Goal: Task Accomplishment & Management: Manage account settings

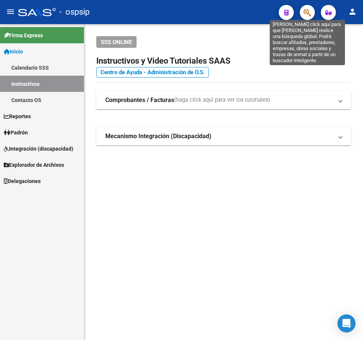
click at [307, 11] on icon "button" at bounding box center [308, 12] width 8 height 9
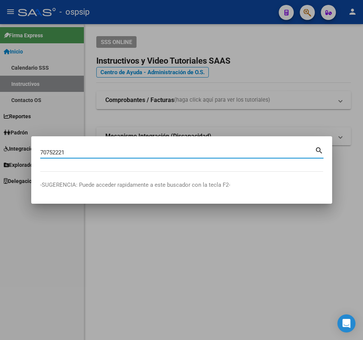
type input "70752221"
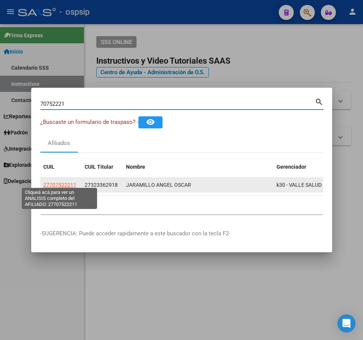
click at [67, 182] on span "27707522211" at bounding box center [59, 185] width 33 height 6
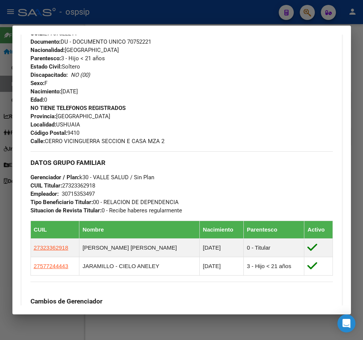
scroll to position [452, 0]
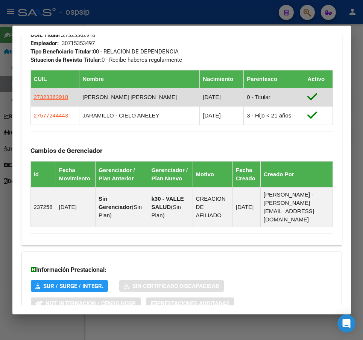
click at [48, 92] on td "27323362918" at bounding box center [54, 97] width 49 height 18
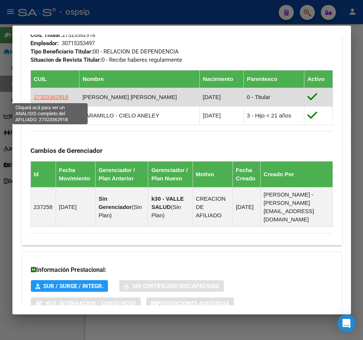
click at [49, 95] on span "27323362918" at bounding box center [51, 97] width 35 height 6
type textarea "27323362918"
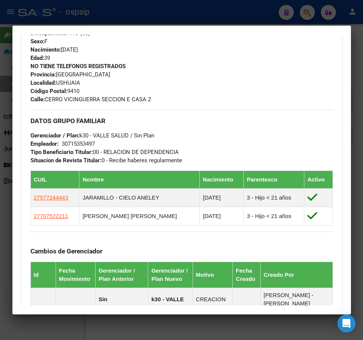
scroll to position [377, 0]
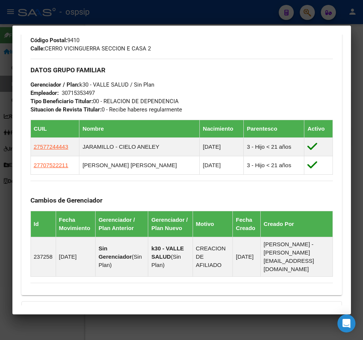
click at [229, 22] on div at bounding box center [181, 170] width 363 height 340
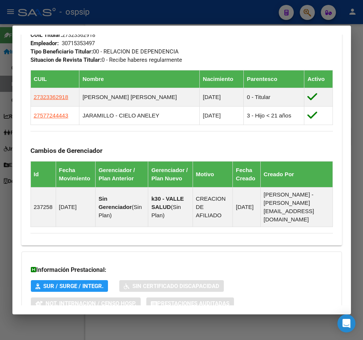
click at [230, 21] on div at bounding box center [181, 170] width 363 height 340
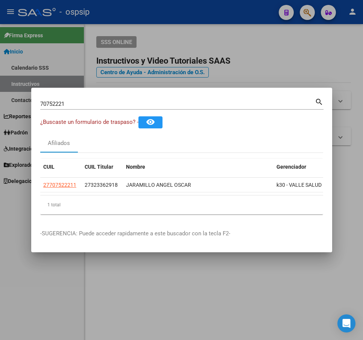
click at [247, 40] on div at bounding box center [181, 170] width 363 height 340
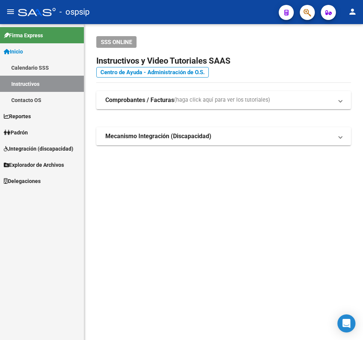
drag, startPoint x: 247, startPoint y: 40, endPoint x: 297, endPoint y: 33, distance: 50.6
click at [265, 40] on div "SSS ONLINE" at bounding box center [223, 42] width 255 height 12
click at [305, 5] on div at bounding box center [304, 12] width 21 height 15
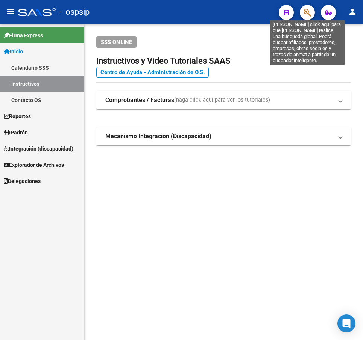
click at [304, 12] on icon "button" at bounding box center [308, 12] width 8 height 9
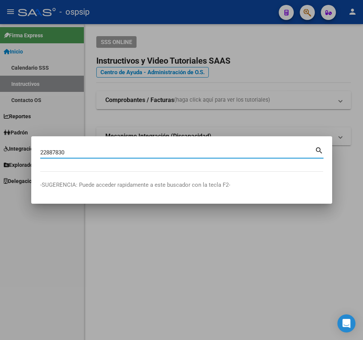
type input "22887830"
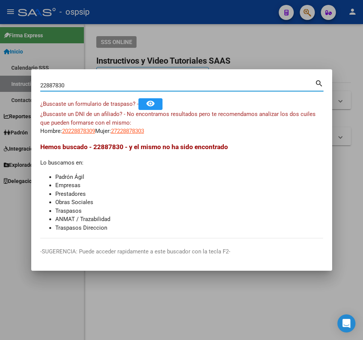
click at [90, 128] on span "20228878309" at bounding box center [78, 131] width 33 height 7
type textarea "20228878309"
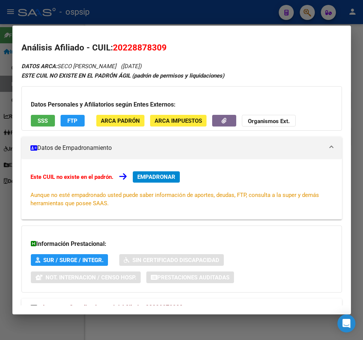
click at [191, 14] on div at bounding box center [181, 170] width 363 height 340
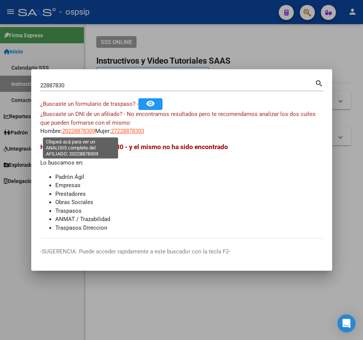
click at [81, 130] on span "20228878309" at bounding box center [78, 131] width 33 height 7
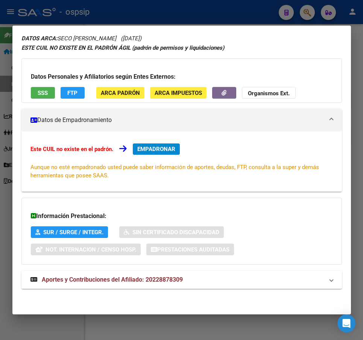
drag, startPoint x: 279, startPoint y: 278, endPoint x: 288, endPoint y: 241, distance: 38.2
click at [279, 278] on mat-panel-title "Aportes y Contribuciones del Afiliado: 20228878309" at bounding box center [177, 279] width 294 height 9
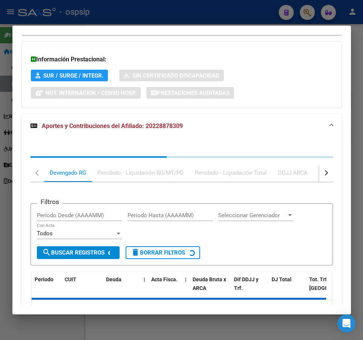
scroll to position [233, 0]
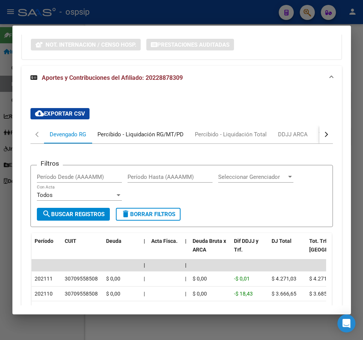
click at [167, 140] on div "Percibido - Liquidación RG/MT/PD" at bounding box center [141, 134] width 98 height 18
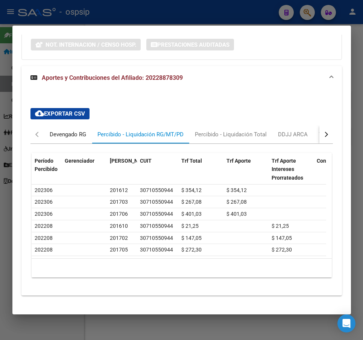
click at [70, 136] on div "Devengado RG" at bounding box center [68, 134] width 37 height 8
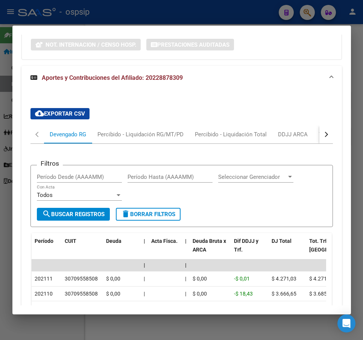
click at [215, 6] on div at bounding box center [181, 170] width 363 height 340
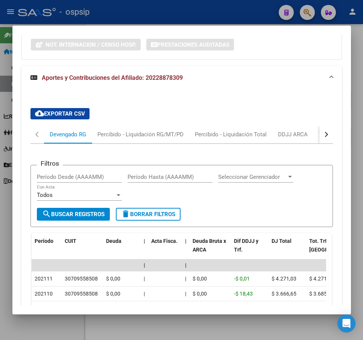
click at [215, 6] on div at bounding box center [181, 170] width 363 height 340
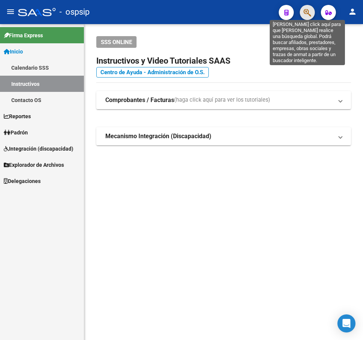
click at [307, 14] on icon "button" at bounding box center [308, 12] width 8 height 9
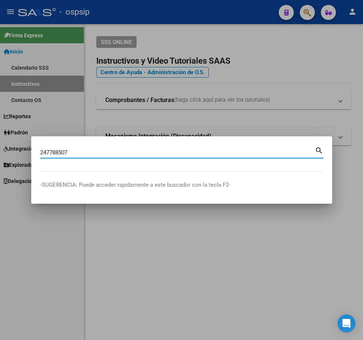
type input "247788507"
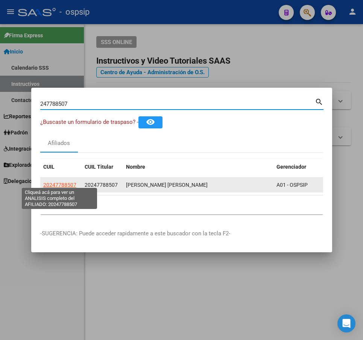
click at [64, 183] on span "20247788507" at bounding box center [59, 185] width 33 height 6
type textarea "20247788507"
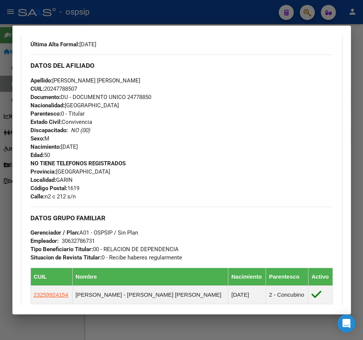
scroll to position [221, 0]
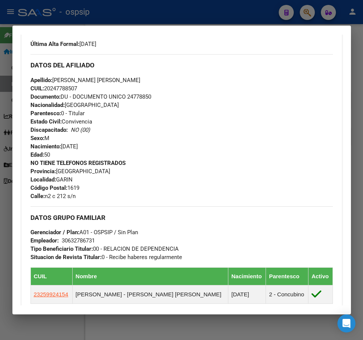
click at [223, 11] on div at bounding box center [181, 170] width 363 height 340
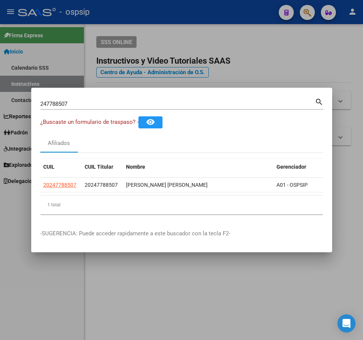
click at [223, 11] on div at bounding box center [181, 170] width 363 height 340
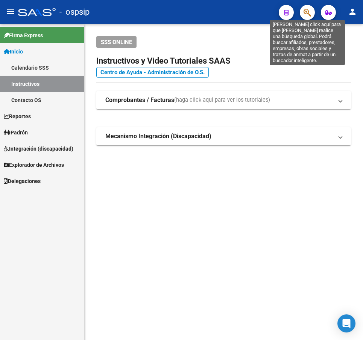
click at [305, 11] on icon "button" at bounding box center [308, 12] width 8 height 9
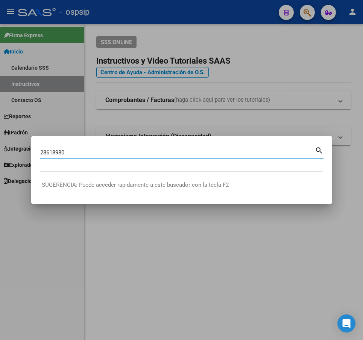
type input "28618980"
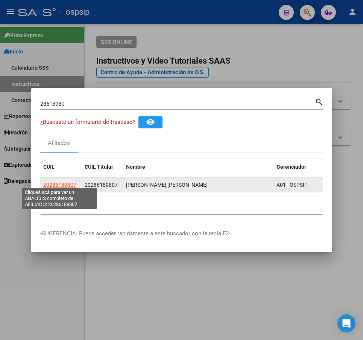
click at [57, 182] on span "20286189807" at bounding box center [59, 185] width 33 height 6
type textarea "20286189807"
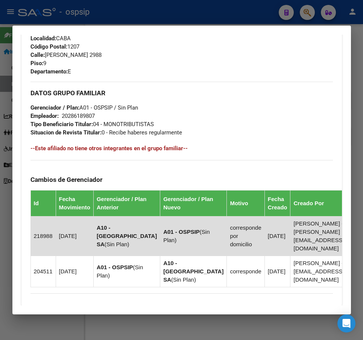
scroll to position [476, 0]
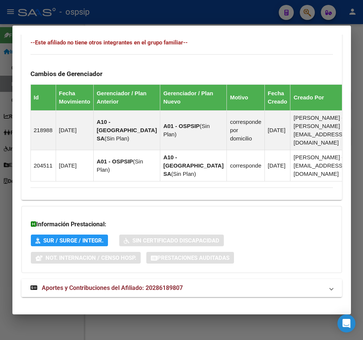
click at [222, 284] on mat-panel-title "Aportes y Contribuciones del Afiliado: 20286189807" at bounding box center [177, 288] width 294 height 9
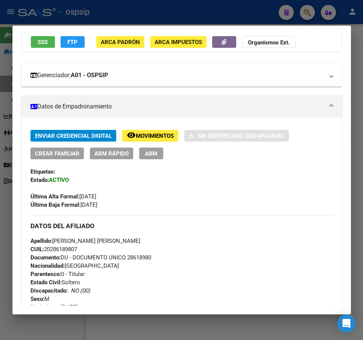
scroll to position [66, 0]
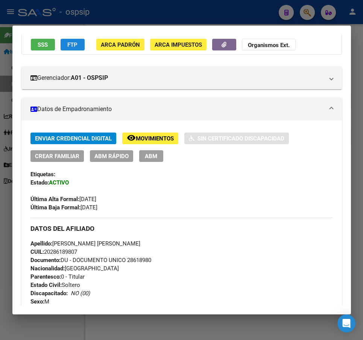
click at [70, 46] on span "FTP" at bounding box center [72, 44] width 10 height 7
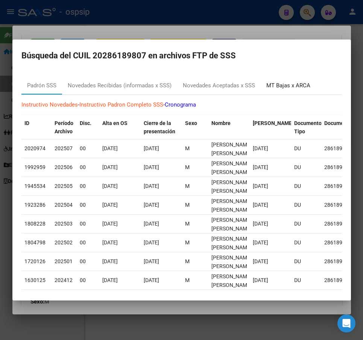
click at [290, 87] on div "MT Bajas x ARCA" at bounding box center [289, 85] width 44 height 9
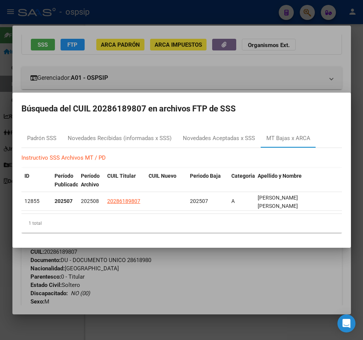
click at [191, 299] on div at bounding box center [181, 170] width 363 height 340
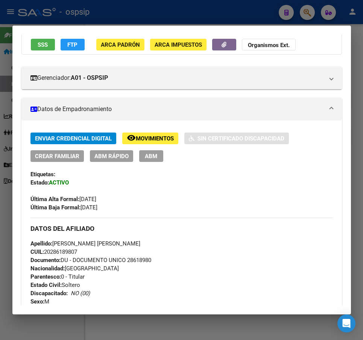
click at [155, 159] on span "ABM" at bounding box center [151, 156] width 12 height 7
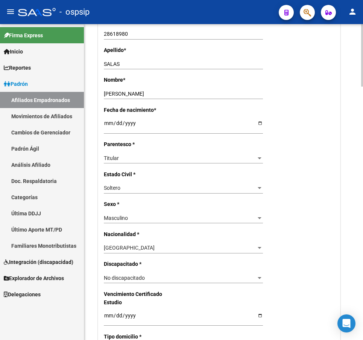
radio input "true"
type input "20-28618980-7"
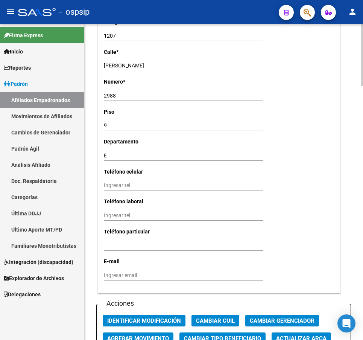
scroll to position [825, 0]
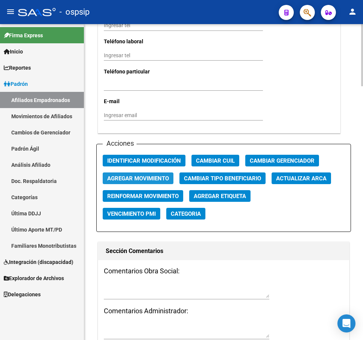
click at [142, 178] on span "Agregar Movimiento" at bounding box center [138, 178] width 62 height 7
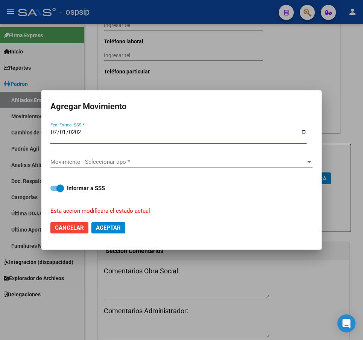
type input "[DATE]"
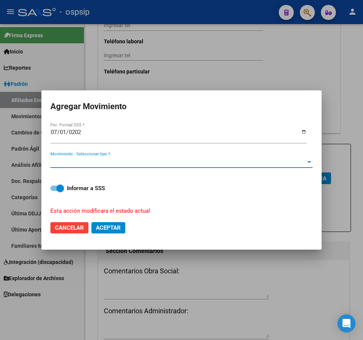
click at [171, 163] on span "Movimiento - Seleccionar tipo *" at bounding box center [178, 162] width 256 height 7
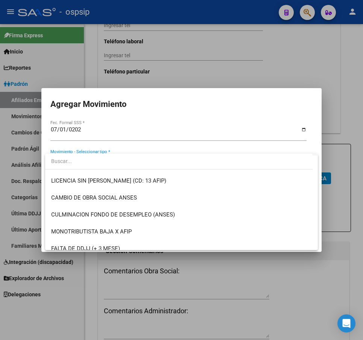
scroll to position [188, 0]
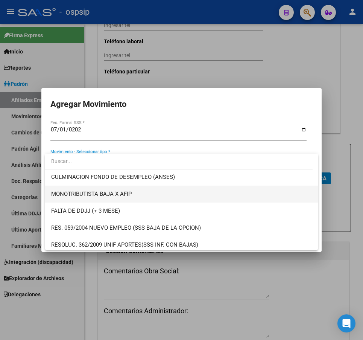
click at [204, 200] on span "MONOTRIBUTISTA BAJA X AFIP" at bounding box center [181, 194] width 261 height 17
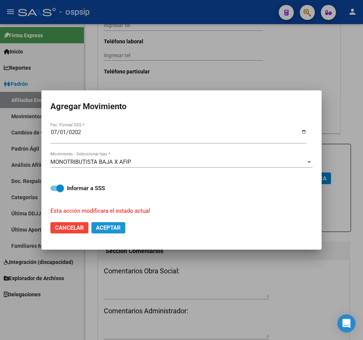
click at [116, 226] on span "Aceptar" at bounding box center [108, 227] width 25 height 7
checkbox input "false"
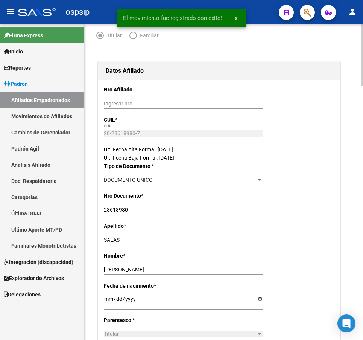
scroll to position [0, 0]
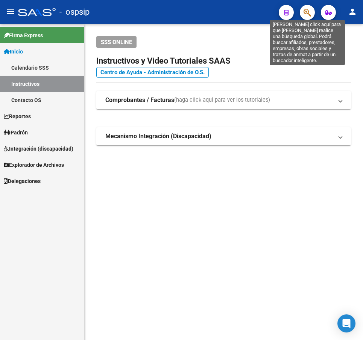
click at [308, 12] on icon "button" at bounding box center [308, 12] width 8 height 9
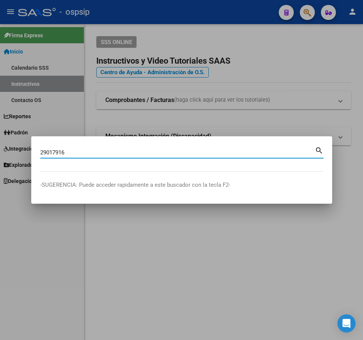
type input "29017916"
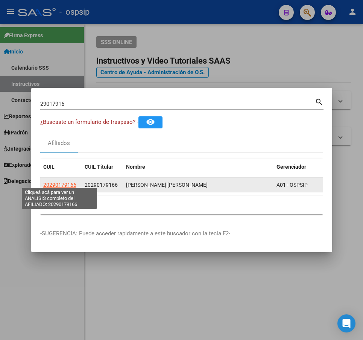
click at [66, 182] on span "20290179166" at bounding box center [59, 185] width 33 height 6
type textarea "20290179166"
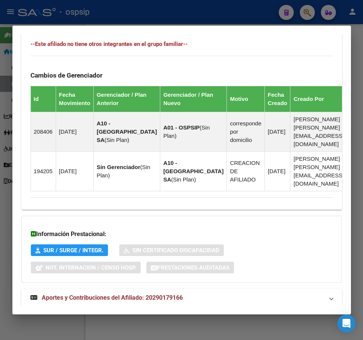
scroll to position [459, 0]
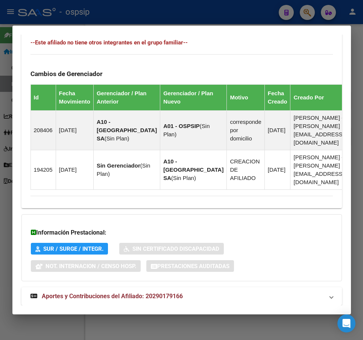
drag, startPoint x: 257, startPoint y: 277, endPoint x: 274, endPoint y: 258, distance: 25.9
click at [256, 292] on mat-panel-title "Aportes y Contribuciones del Afiliado: 20290179166" at bounding box center [177, 296] width 294 height 9
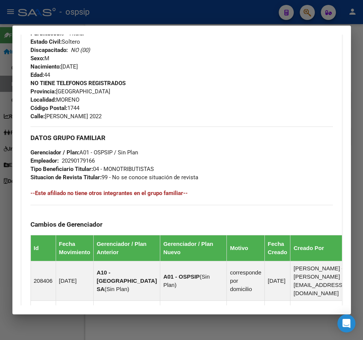
scroll to position [162, 0]
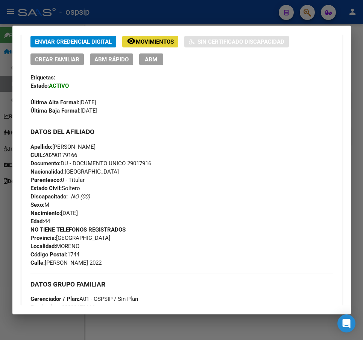
click at [156, 44] on span "Movimientos" at bounding box center [155, 41] width 38 height 7
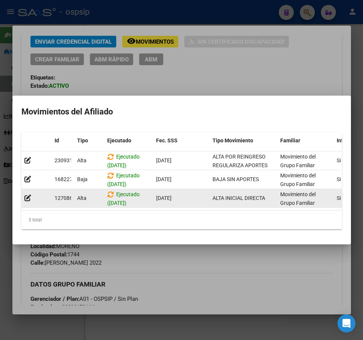
click at [168, 205] on div "127086 [GEOGRAPHIC_DATA] ([DATE]) [DATE] ALTA INICIAL DIRECTA Movimiento del Gr…" at bounding box center [262, 198] width 482 height 19
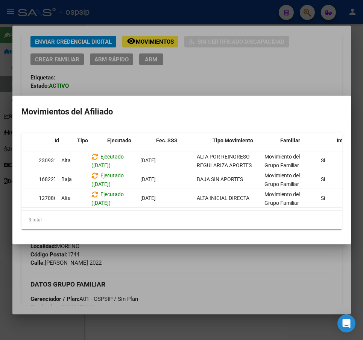
scroll to position [0, 0]
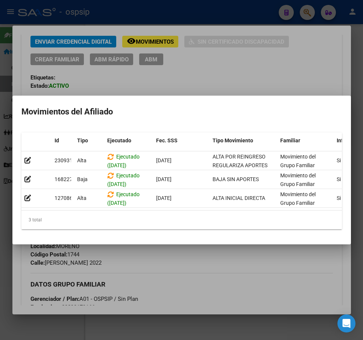
click at [217, 255] on div at bounding box center [181, 170] width 363 height 340
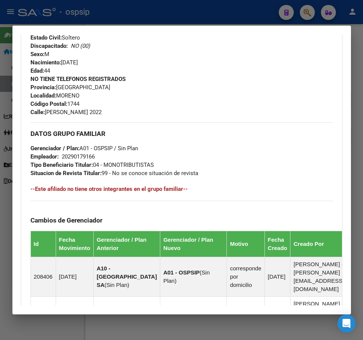
scroll to position [162, 0]
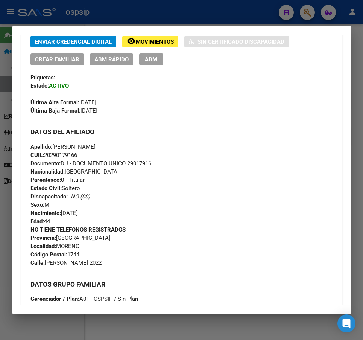
click at [146, 61] on span "ABM" at bounding box center [151, 59] width 12 height 7
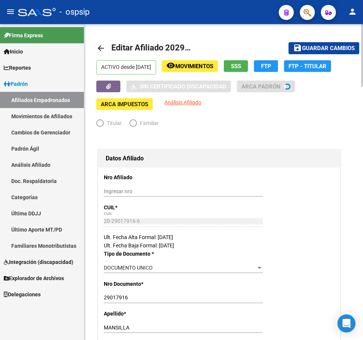
radio input "true"
type input "20-29017916-6"
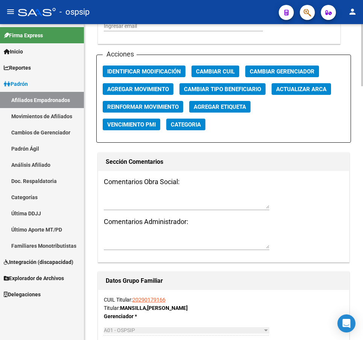
scroll to position [904, 0]
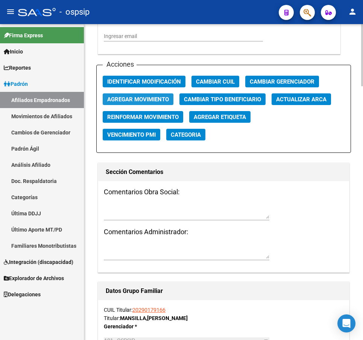
click at [155, 100] on span "Agregar Movimiento" at bounding box center [138, 99] width 62 height 7
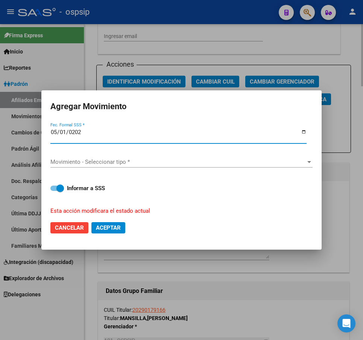
type input "[DATE]"
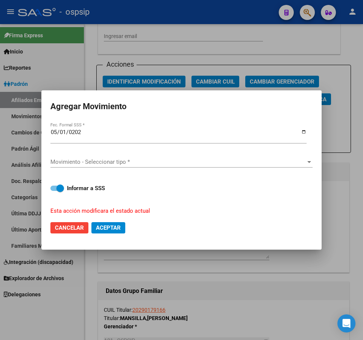
click at [162, 156] on div "Movimiento - Seleccionar tipo * Movimiento - Seleccionar tipo *" at bounding box center [181, 161] width 262 height 11
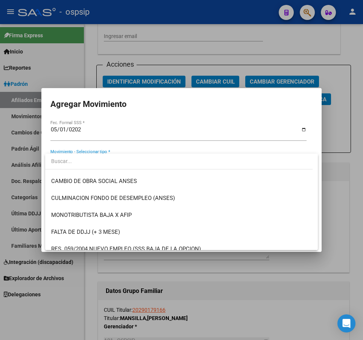
scroll to position [188, 0]
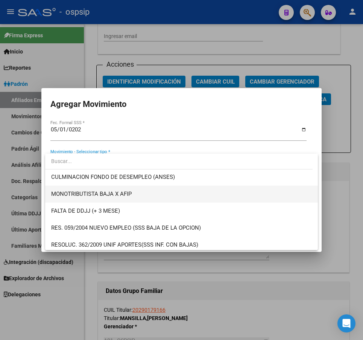
click at [154, 197] on span "MONOTRIBUTISTA BAJA X AFIP" at bounding box center [181, 194] width 261 height 17
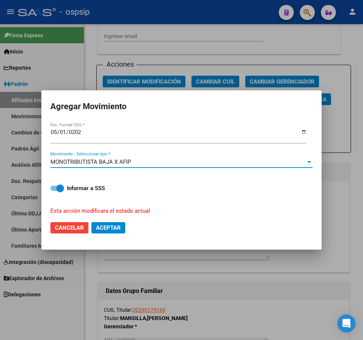
click at [116, 227] on span "Aceptar" at bounding box center [108, 227] width 25 height 7
checkbox input "false"
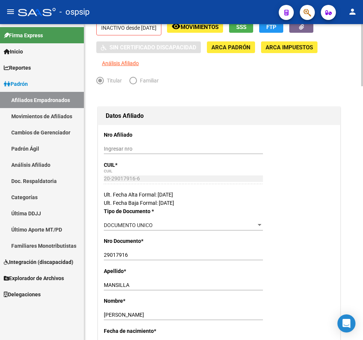
scroll to position [0, 0]
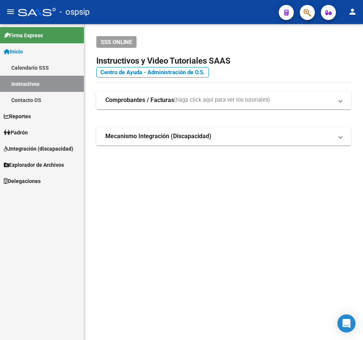
click at [300, 9] on app-search-popup at bounding box center [307, 11] width 15 height 9
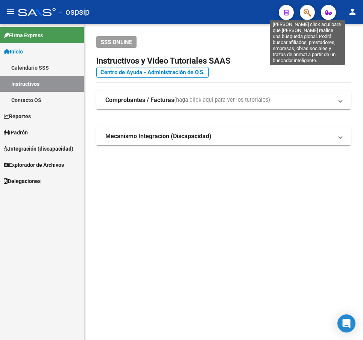
click at [308, 12] on icon "button" at bounding box center [308, 12] width 8 height 9
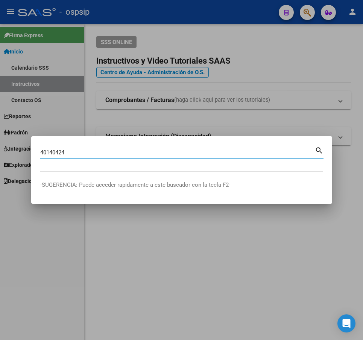
type input "40140424"
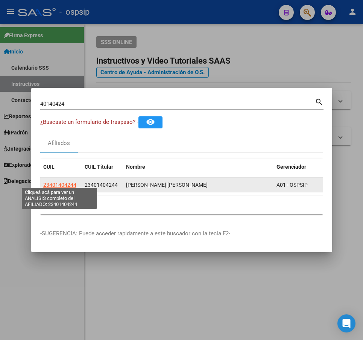
click at [65, 182] on span "23401404244" at bounding box center [59, 185] width 33 height 6
type textarea "23401404244"
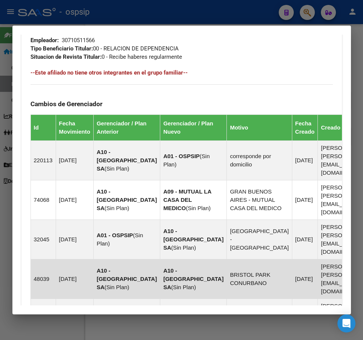
scroll to position [623, 0]
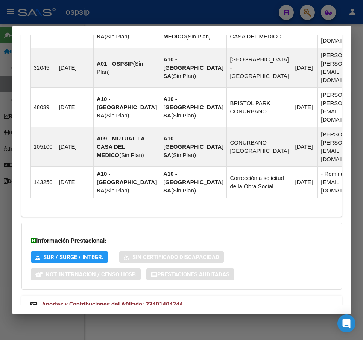
click at [280, 300] on mat-panel-title "Aportes y Contribuciones del Afiliado: 23401404244" at bounding box center [177, 304] width 294 height 9
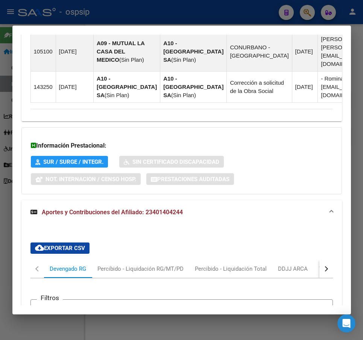
scroll to position [829, 0]
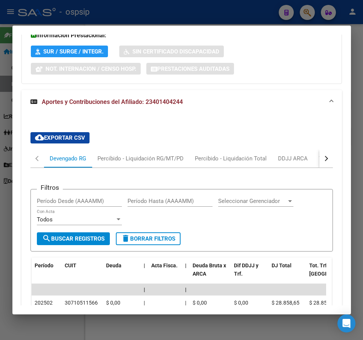
click at [321, 149] on button "button" at bounding box center [327, 158] width 14 height 18
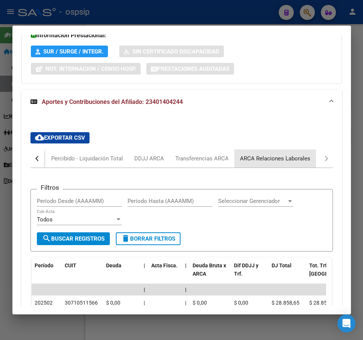
drag, startPoint x: 279, startPoint y: 137, endPoint x: 313, endPoint y: 152, distance: 36.2
click at [279, 154] on div "ARCA Relaciones Laborales" at bounding box center [275, 158] width 70 height 8
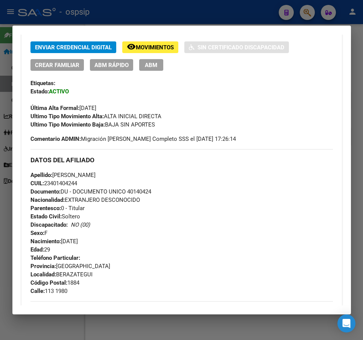
scroll to position [100, 0]
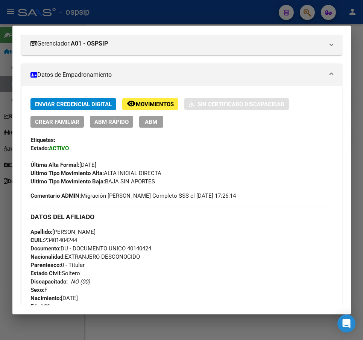
click at [157, 127] on button "ABM" at bounding box center [151, 122] width 24 height 12
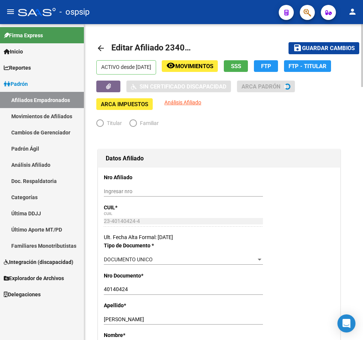
radio input "true"
type input "30-71051156-6"
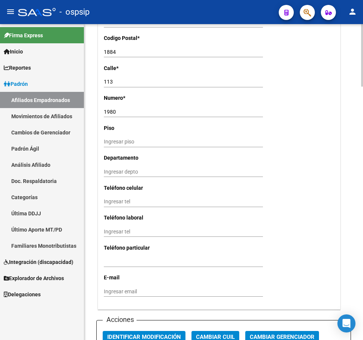
scroll to position [904, 0]
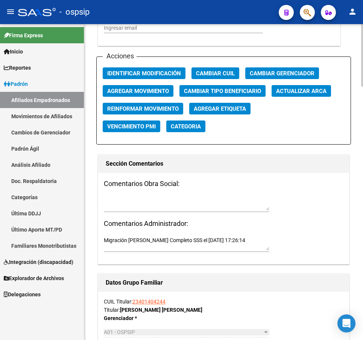
click at [151, 88] on span "Agregar Movimiento" at bounding box center [138, 91] width 62 height 7
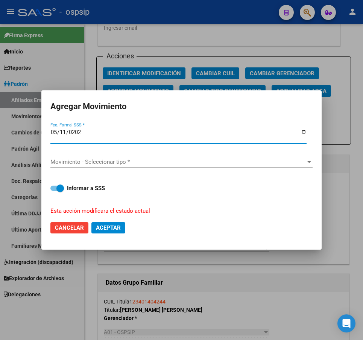
type input "[DATE]"
click at [184, 162] on span "Movimiento - Seleccionar tipo *" at bounding box center [178, 162] width 256 height 7
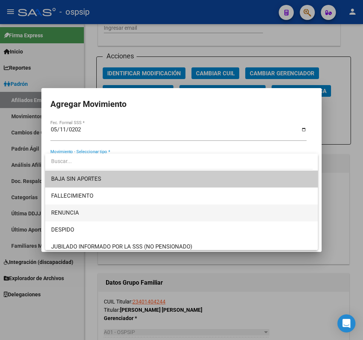
click at [161, 218] on span "RENUNCIA" at bounding box center [181, 212] width 261 height 17
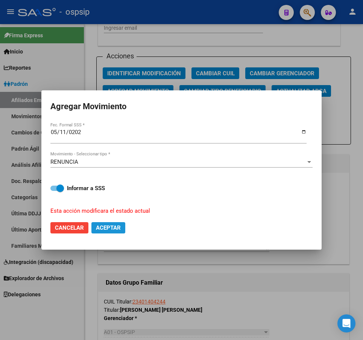
click at [113, 229] on span "Aceptar" at bounding box center [108, 227] width 25 height 7
checkbox input "false"
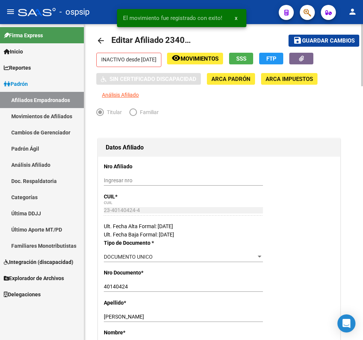
scroll to position [0, 0]
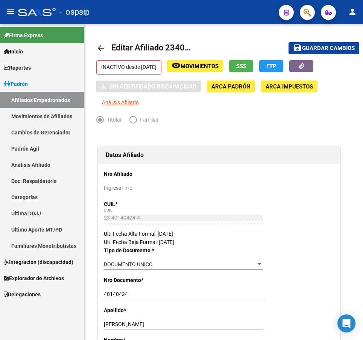
click at [37, 96] on link "Afiliados Empadronados" at bounding box center [42, 100] width 84 height 16
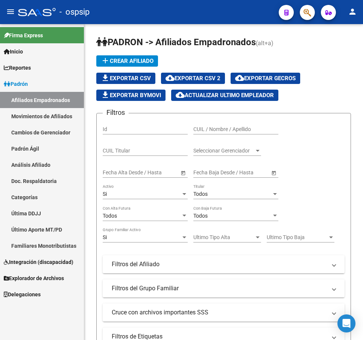
click at [317, 11] on mat-toolbar "menu - ospsip person" at bounding box center [181, 12] width 363 height 24
click at [312, 11] on button "button" at bounding box center [307, 12] width 15 height 15
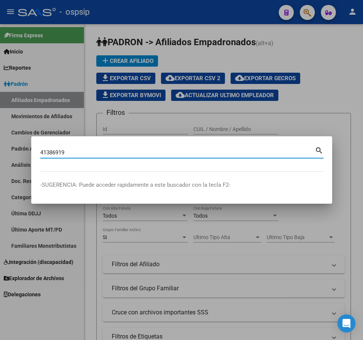
type input "41386919"
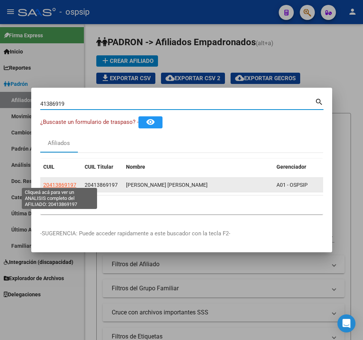
click at [64, 182] on span "20413869197" at bounding box center [59, 185] width 33 height 6
type textarea "20413869197"
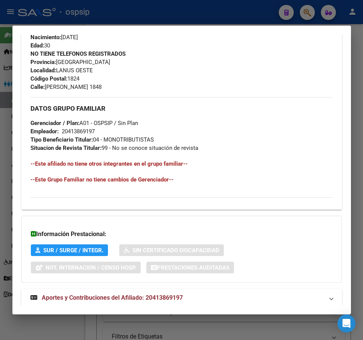
scroll to position [370, 0]
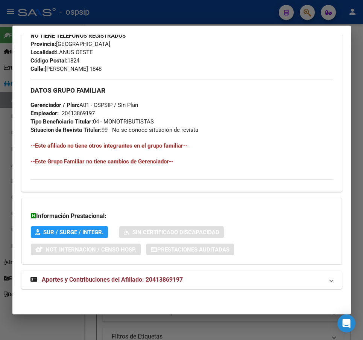
click at [257, 276] on mat-panel-title "Aportes y Contribuciones del Afiliado: 20413869197" at bounding box center [177, 279] width 294 height 9
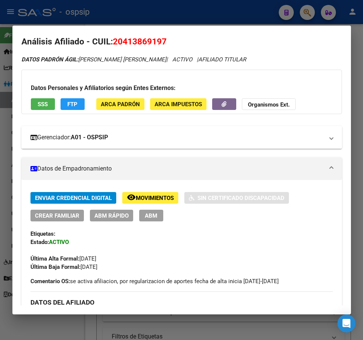
scroll to position [1, 0]
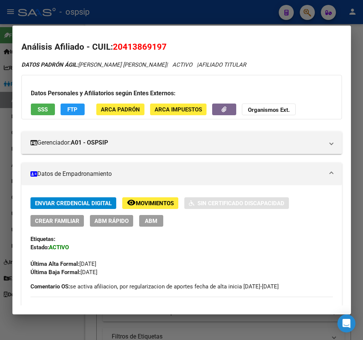
click at [69, 112] on span "FTP" at bounding box center [72, 109] width 10 height 7
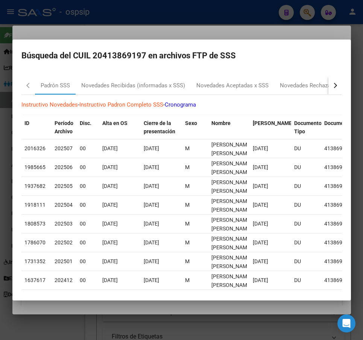
click at [329, 86] on button "button" at bounding box center [336, 85] width 14 height 18
click at [290, 85] on div "MT Bajas x ARCA" at bounding box center [296, 85] width 44 height 9
